Goal: Task Accomplishment & Management: Manage account settings

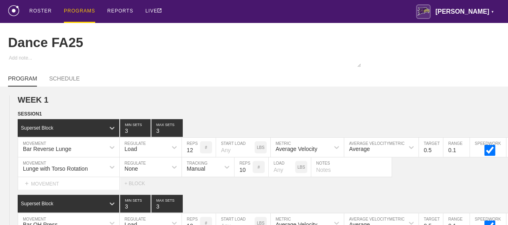
click at [85, 10] on div "PROGRAMS" at bounding box center [79, 11] width 31 height 23
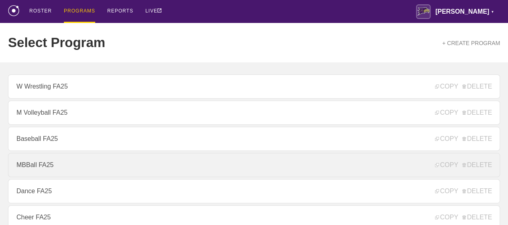
scroll to position [121, 0]
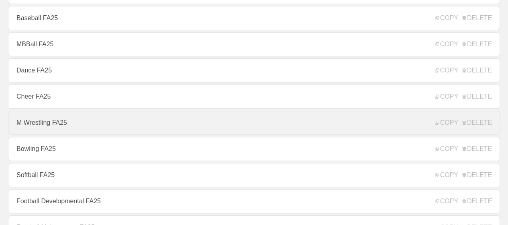
click at [73, 124] on link "M Wrestling FA25" at bounding box center [254, 123] width 492 height 24
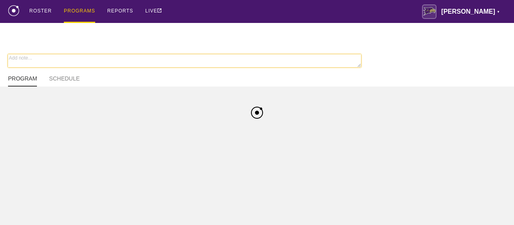
type textarea "x"
type input "M Wrestling FA25"
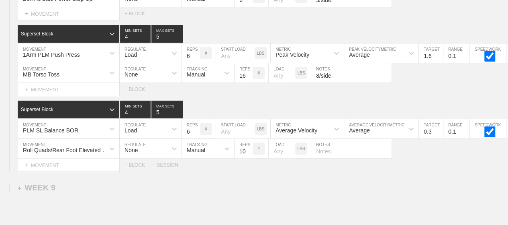
scroll to position [6241, 0]
